Goal: Task Accomplishment & Management: Use online tool/utility

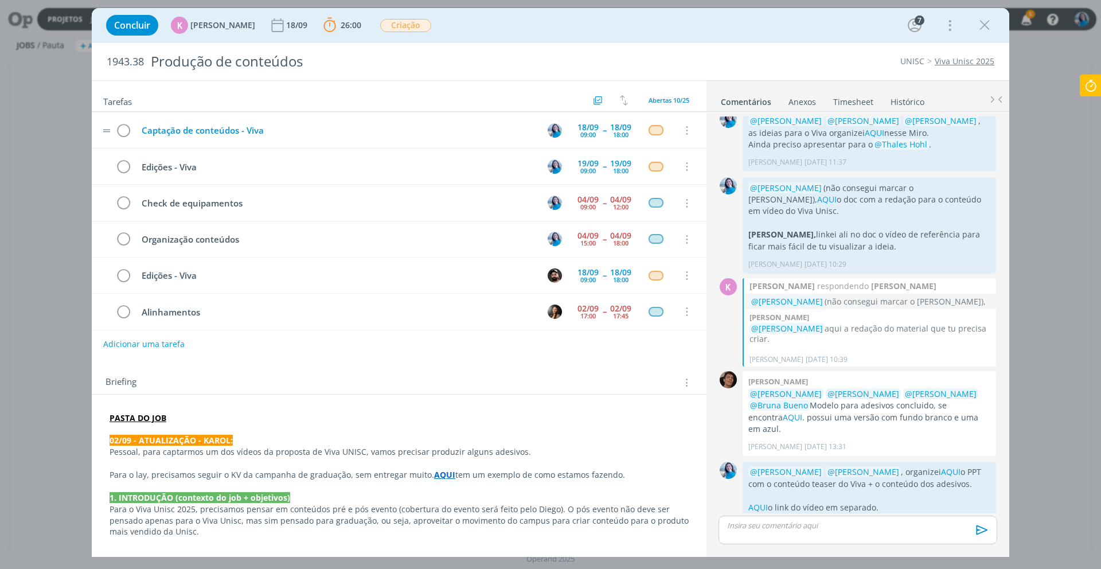
scroll to position [135, 0]
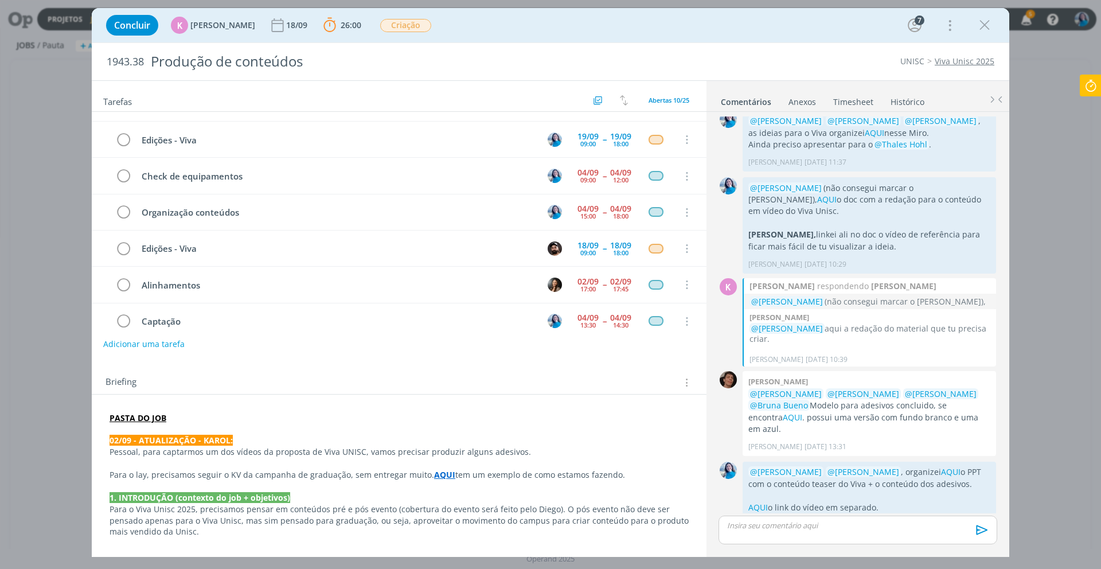
click at [1091, 88] on icon at bounding box center [1091, 86] width 21 height 22
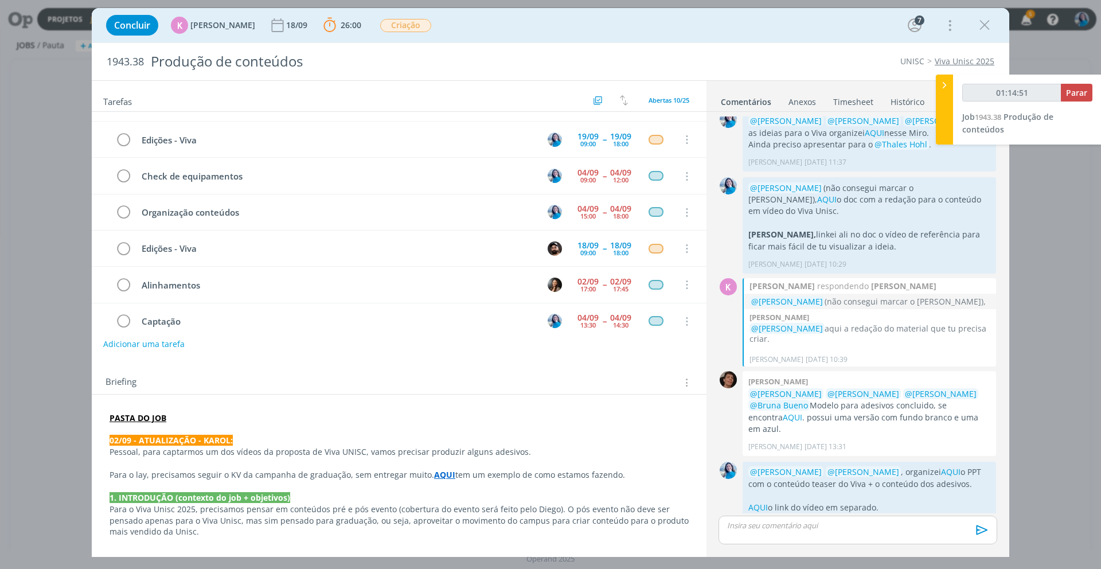
type input "01:14:52"
click at [1080, 95] on span "Parar" at bounding box center [1076, 92] width 21 height 11
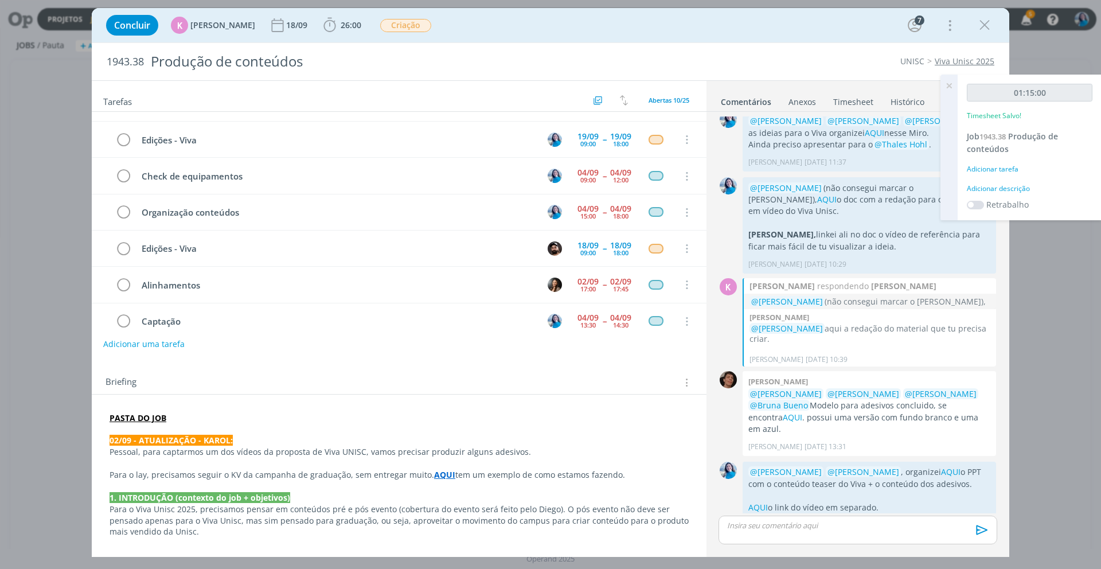
click at [1018, 188] on div "Adicionar descrição" at bounding box center [1030, 189] width 126 height 10
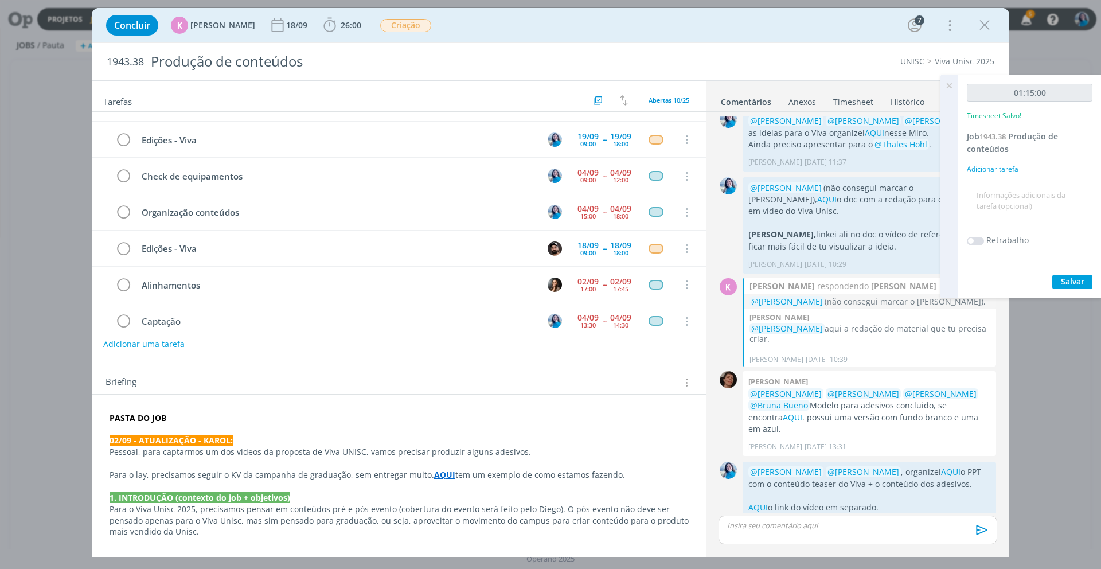
click at [1018, 192] on textarea at bounding box center [1030, 206] width 120 height 41
drag, startPoint x: 996, startPoint y: 208, endPoint x: 1039, endPoint y: 207, distance: 42.4
click at [1039, 207] on textarea "organização conteúdos para o Viva (crono macro)" at bounding box center [1030, 206] width 120 height 41
type textarea "organização conteúdos para o Viva (parte de produção)"
click at [1081, 280] on span "Salvar" at bounding box center [1073, 281] width 24 height 11
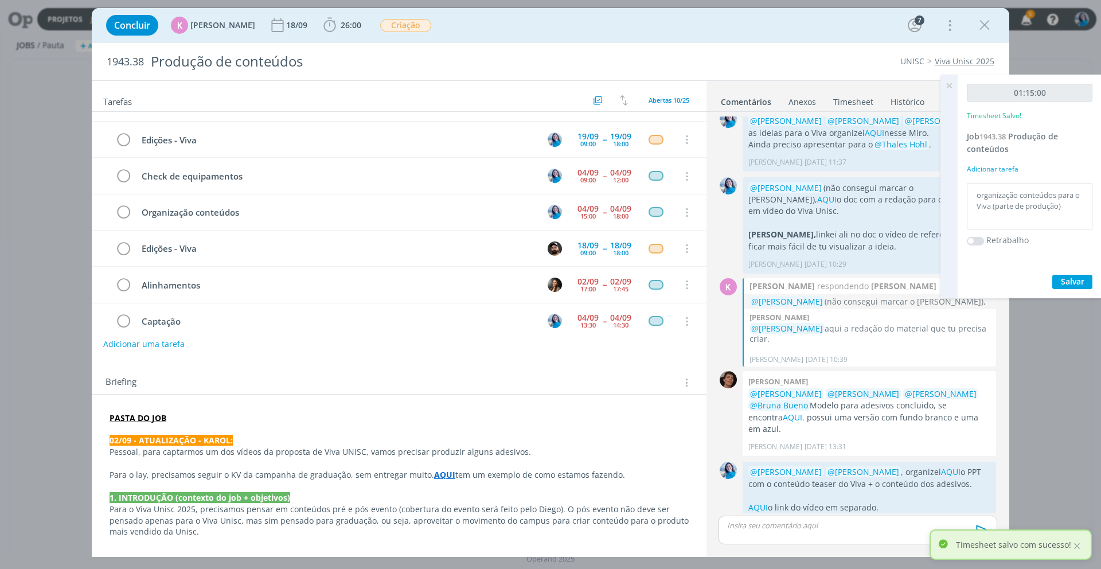
click at [946, 89] on icon at bounding box center [949, 86] width 21 height 22
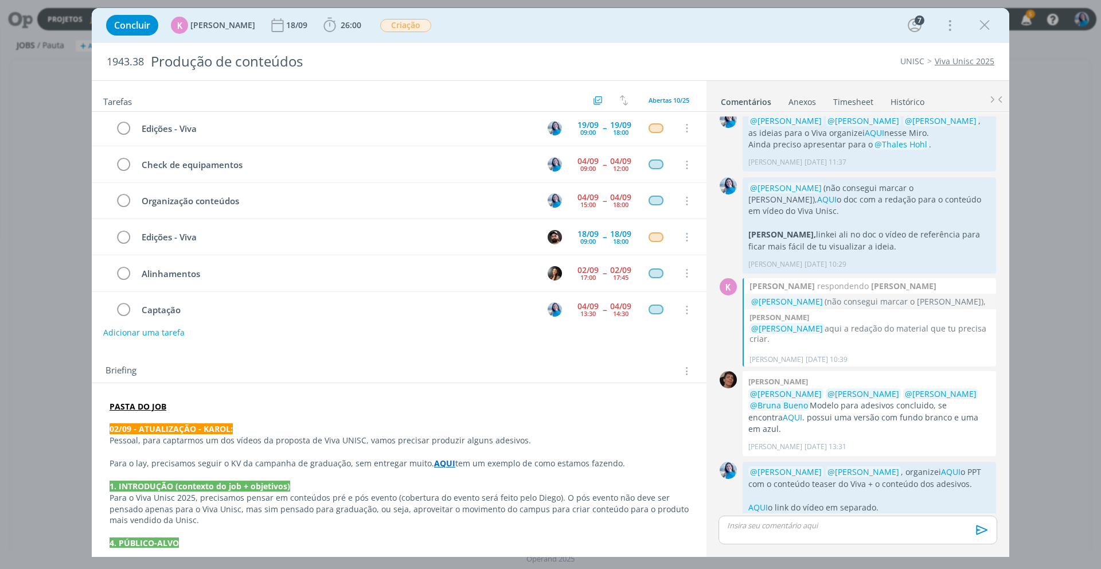
scroll to position [13, 0]
click at [143, 407] on strong "PASTA DO JOB" at bounding box center [138, 405] width 57 height 11
click at [157, 429] on link "https://sobeae.sharepoint.com/:f:/s/SOBEAE/EvhDPTIUOaJIsPqfuF7XBu4B0WmY3fooNgUc…" at bounding box center [184, 427] width 87 height 15
click at [329, 21] on icon "dialog" at bounding box center [329, 25] width 17 height 17
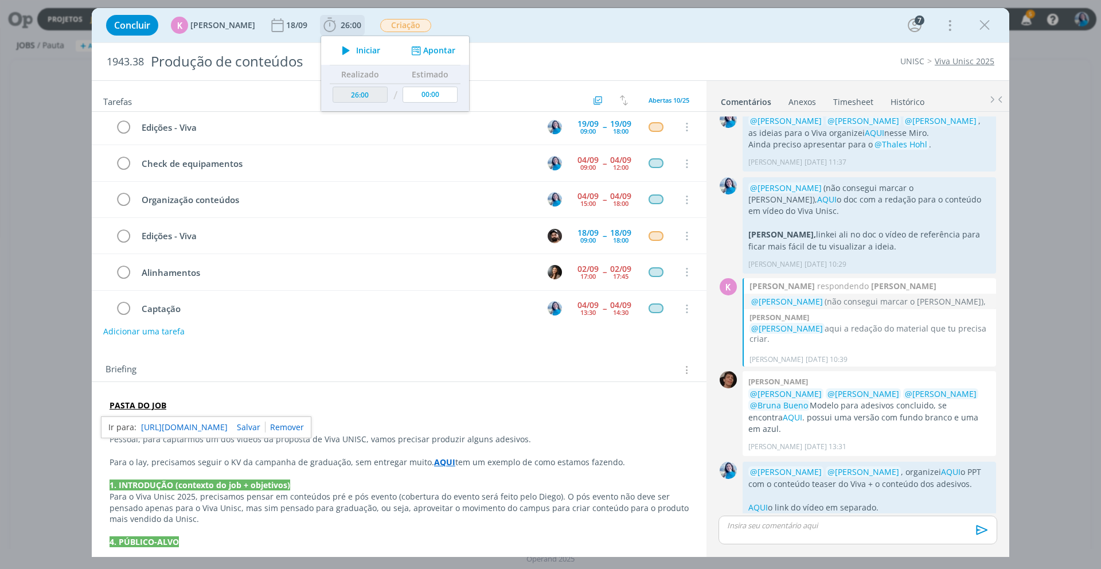
click at [346, 52] on icon "dialog" at bounding box center [346, 50] width 20 height 15
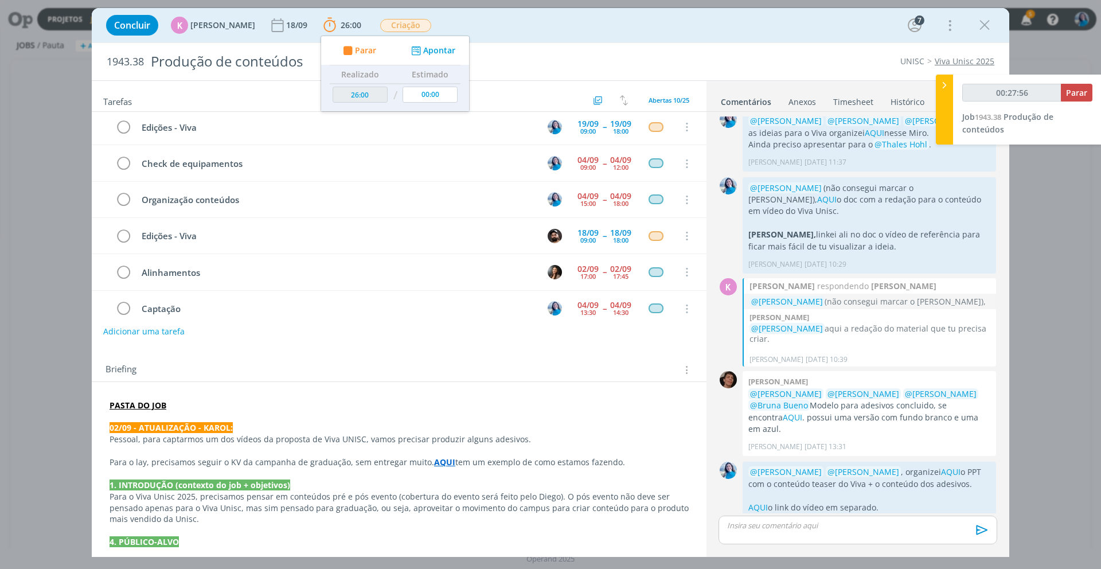
type input "00:28:56"
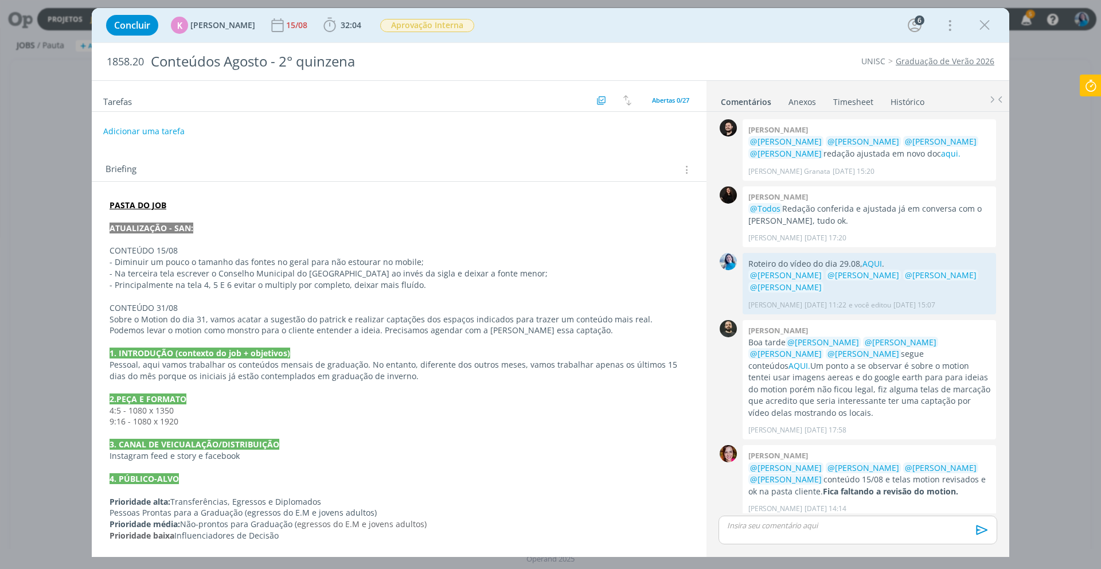
scroll to position [1735, 0]
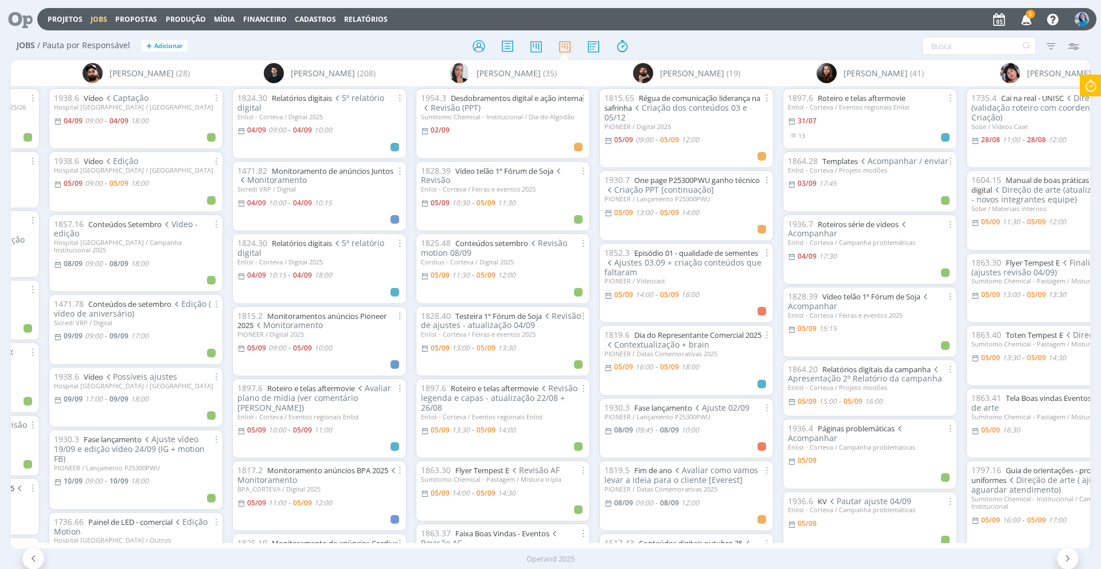
scroll to position [0, 525]
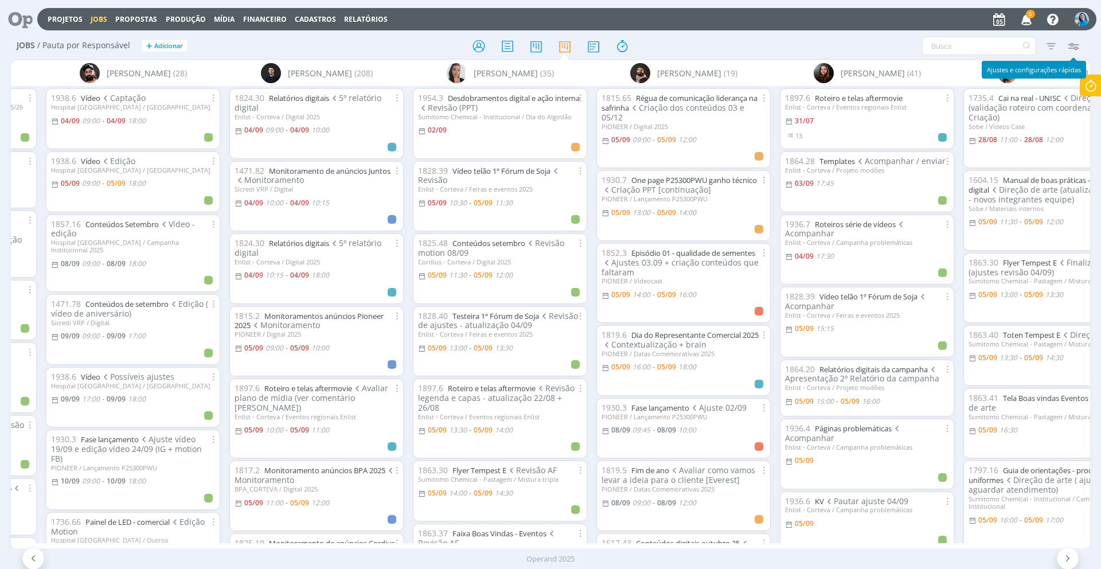
click at [1072, 46] on icon "button" at bounding box center [1073, 46] width 21 height 21
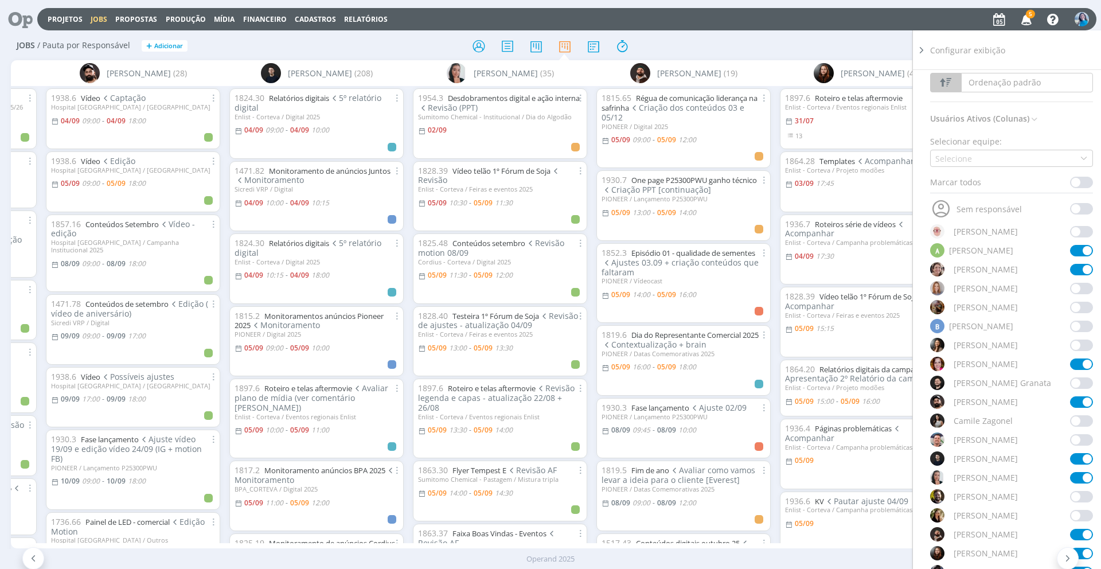
scroll to position [32, 0]
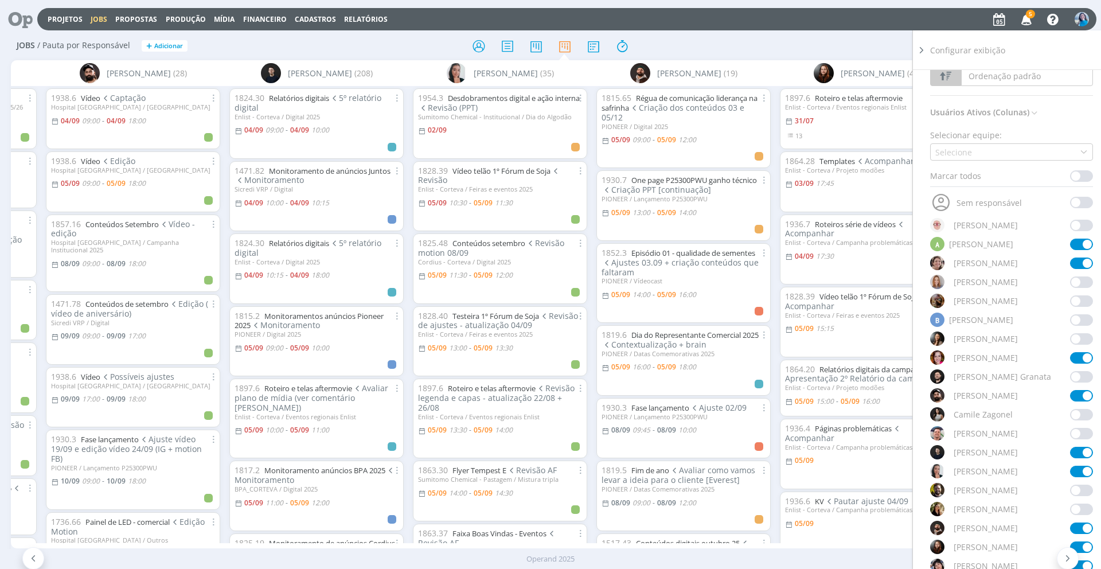
click at [1075, 508] on span at bounding box center [1081, 509] width 23 height 11
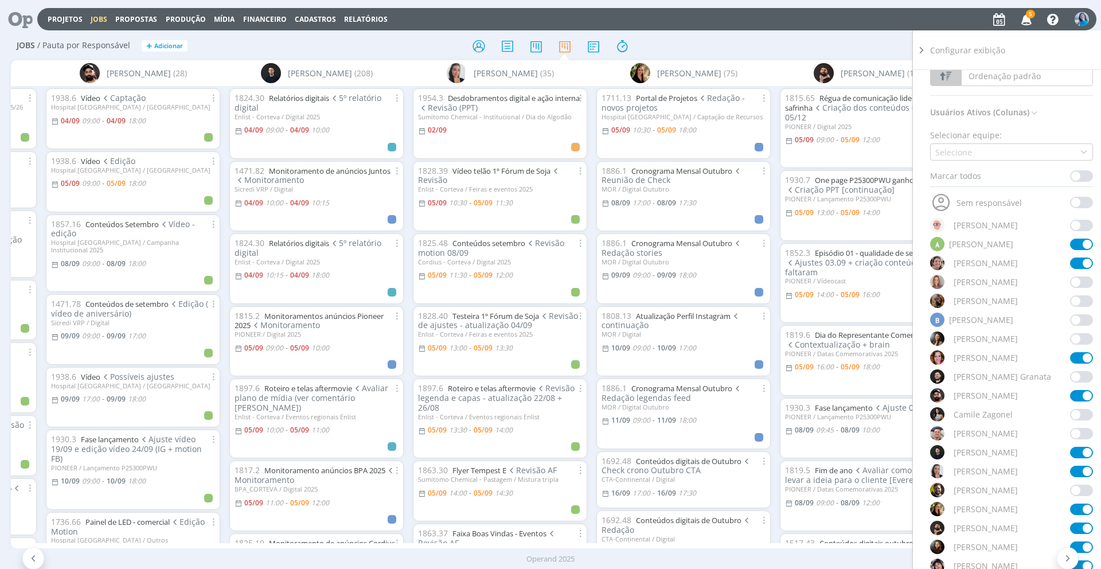
click at [1080, 509] on span at bounding box center [1081, 509] width 23 height 11
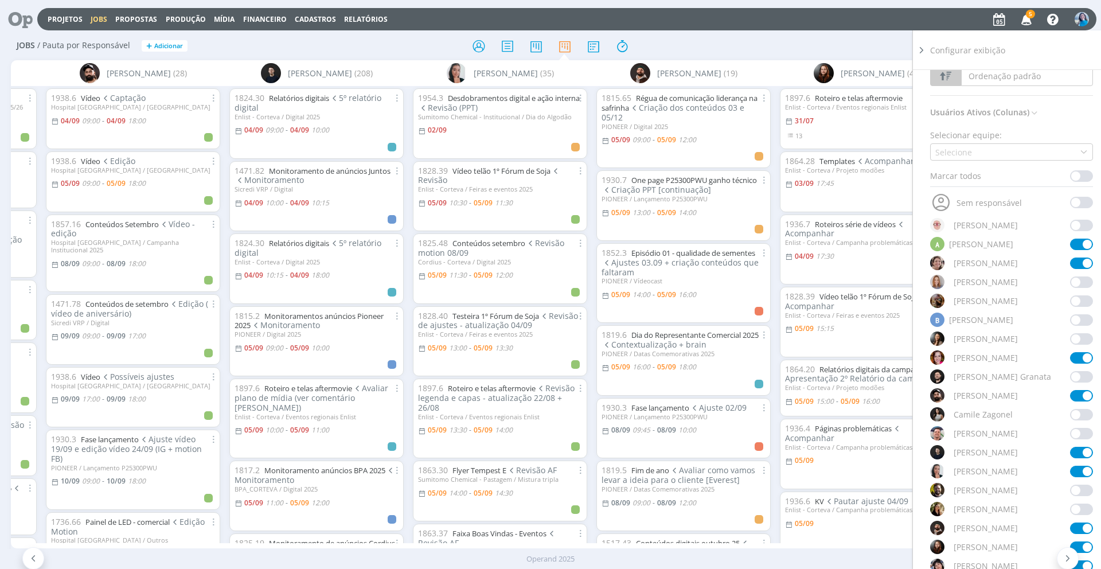
click at [923, 48] on icon at bounding box center [921, 50] width 11 height 12
